Goal: Transaction & Acquisition: Subscribe to service/newsletter

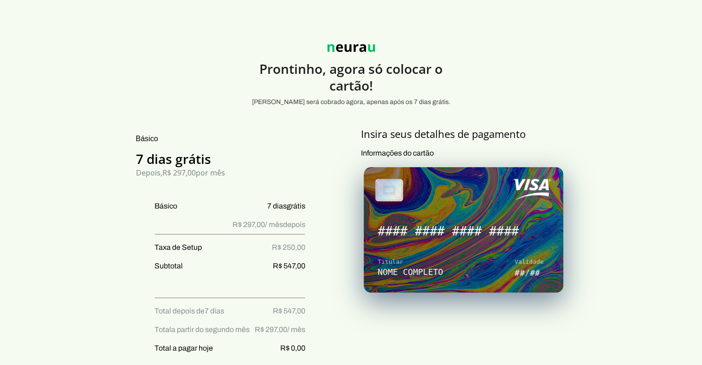
drag, startPoint x: 264, startPoint y: 65, endPoint x: 389, endPoint y: 83, distance: 126.1
click at [389, 83] on h4 "Prontinho, agora só colocar o cartão!" at bounding box center [351, 76] width 204 height 33
drag, startPoint x: 389, startPoint y: 83, endPoint x: 414, endPoint y: 82, distance: 25.1
click at [417, 82] on h4 "Prontinho, agora só colocar o cartão!" at bounding box center [351, 76] width 204 height 33
click at [399, 83] on h4 "Prontinho, agora só colocar o cartão!" at bounding box center [351, 76] width 204 height 33
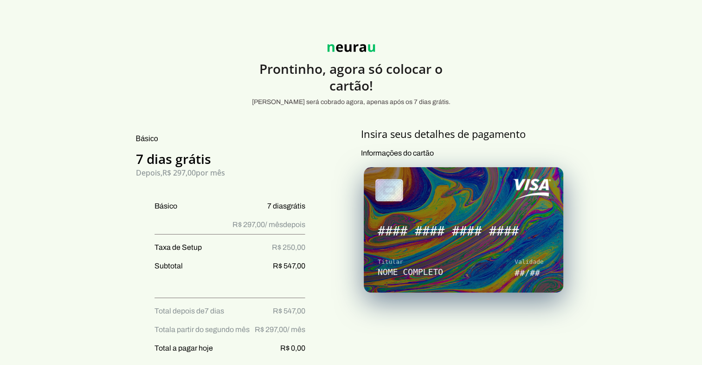
drag, startPoint x: 147, startPoint y: 163, endPoint x: 206, endPoint y: 160, distance: 59.5
click at [206, 160] on h5 "7 dias grátis" at bounding box center [220, 158] width 169 height 17
drag, startPoint x: 206, startPoint y: 160, endPoint x: 258, endPoint y: 165, distance: 51.7
click at [257, 165] on h5 "7 dias grátis" at bounding box center [220, 158] width 169 height 17
drag, startPoint x: 261, startPoint y: 67, endPoint x: 378, endPoint y: 86, distance: 118.5
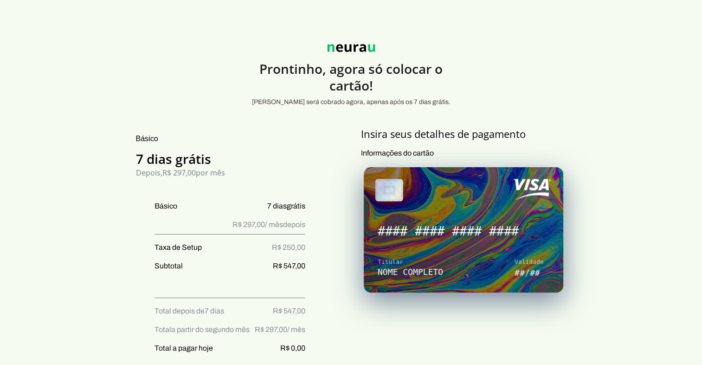
click at [378, 86] on h4 "Prontinho, agora só colocar o cartão!" at bounding box center [351, 76] width 204 height 33
drag, startPoint x: 137, startPoint y: 160, endPoint x: 213, endPoint y: 159, distance: 75.2
click at [213, 159] on h5 "7 dias grátis" at bounding box center [220, 158] width 169 height 17
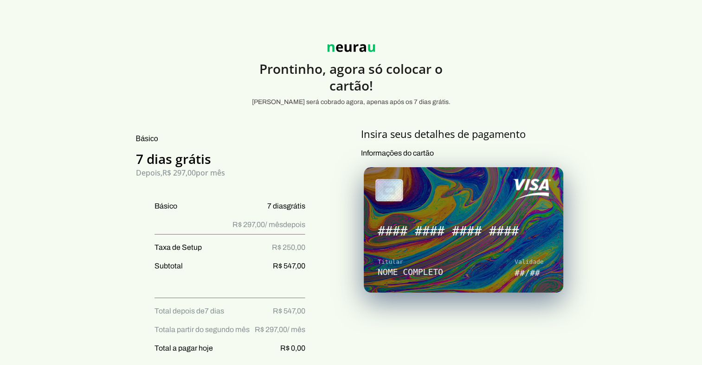
drag, startPoint x: 213, startPoint y: 159, endPoint x: 224, endPoint y: 158, distance: 11.6
click at [224, 158] on h5 "7 dias grátis" at bounding box center [220, 158] width 169 height 17
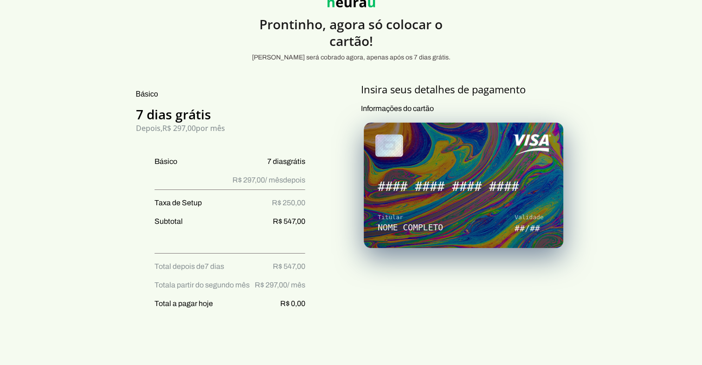
scroll to position [46, 0]
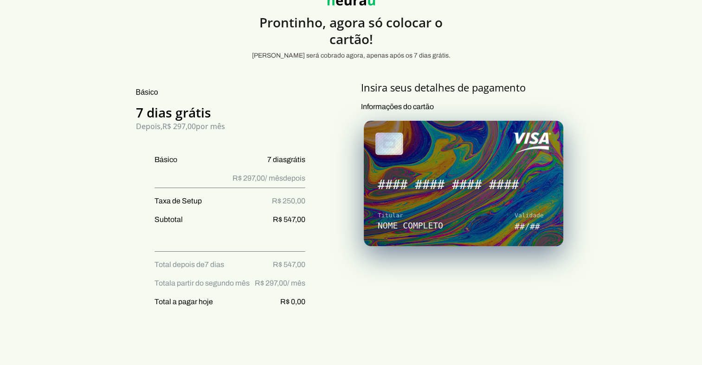
drag, startPoint x: 156, startPoint y: 201, endPoint x: 204, endPoint y: 201, distance: 48.3
click at [204, 201] on p "Taxa de Setup R$ 250,00" at bounding box center [230, 200] width 151 height 11
drag, startPoint x: 204, startPoint y: 201, endPoint x: 264, endPoint y: 205, distance: 59.5
click at [258, 205] on p "Taxa de Setup R$ 250,00" at bounding box center [230, 200] width 151 height 11
drag, startPoint x: 271, startPoint y: 156, endPoint x: 311, endPoint y: 161, distance: 40.7
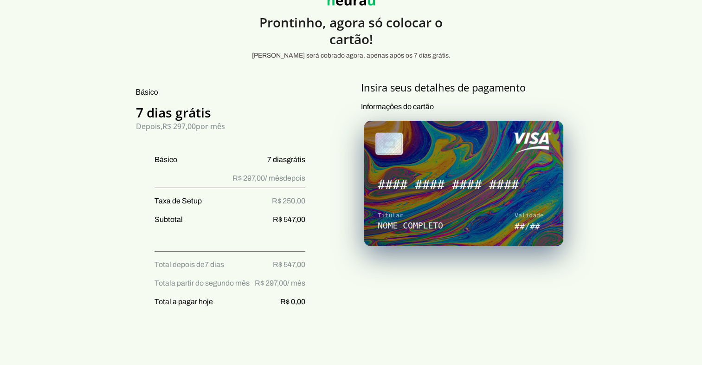
click at [205, 55] on section "Prontinho, agora só colocar o cartão! Nada será cobrado agora, apenas após os 7…" at bounding box center [351, 356] width 702 height 761
